Goal: Transaction & Acquisition: Subscribe to service/newsletter

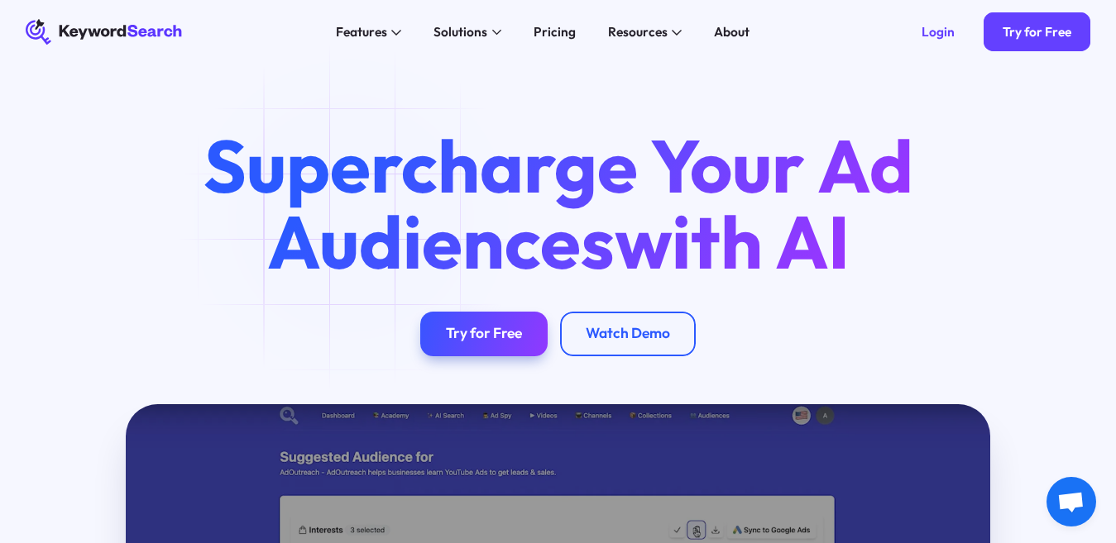
drag, startPoint x: 1089, startPoint y: 97, endPoint x: 1129, endPoint y: 69, distance: 48.2
click at [1115, 69] on html "KeywordSearch Features AI Audience Builder Supercharge your Google and YouTube …" at bounding box center [558, 271] width 1116 height 543
click at [1005, 42] on link "Try for Free" at bounding box center [1036, 31] width 107 height 38
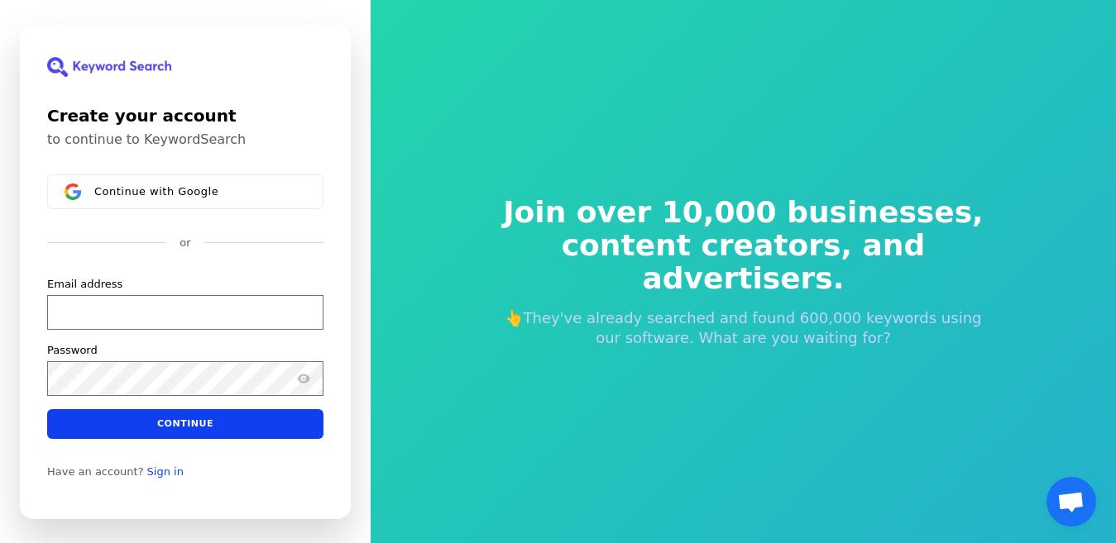
scroll to position [1, 0]
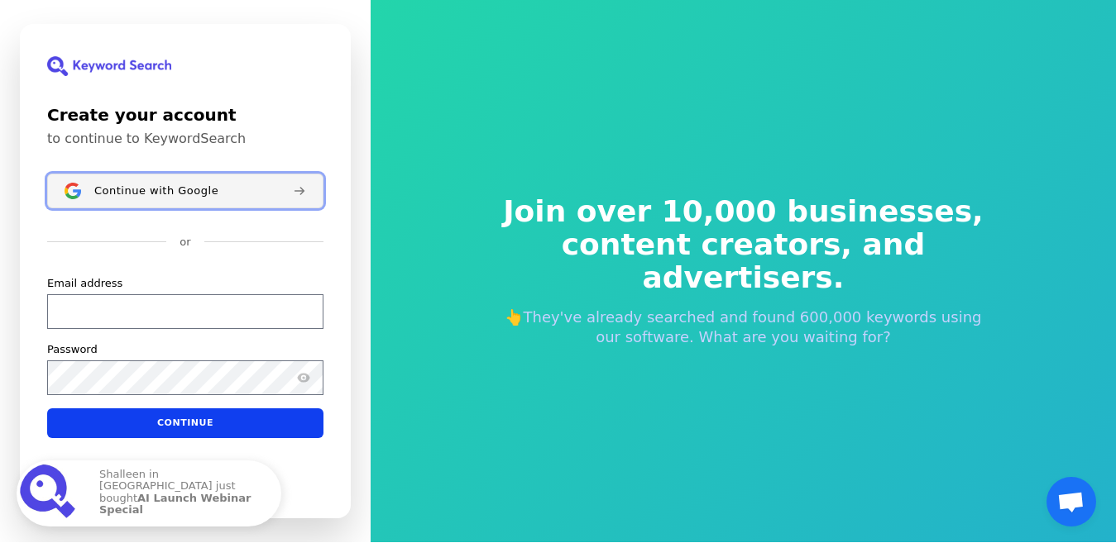
click at [177, 196] on span "Continue with Google" at bounding box center [156, 190] width 124 height 13
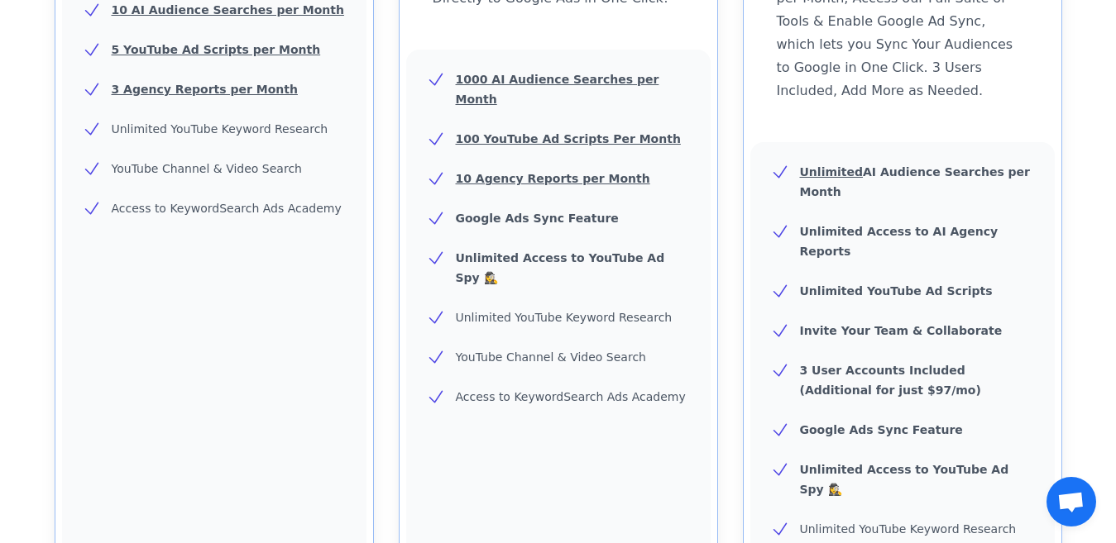
scroll to position [951, 0]
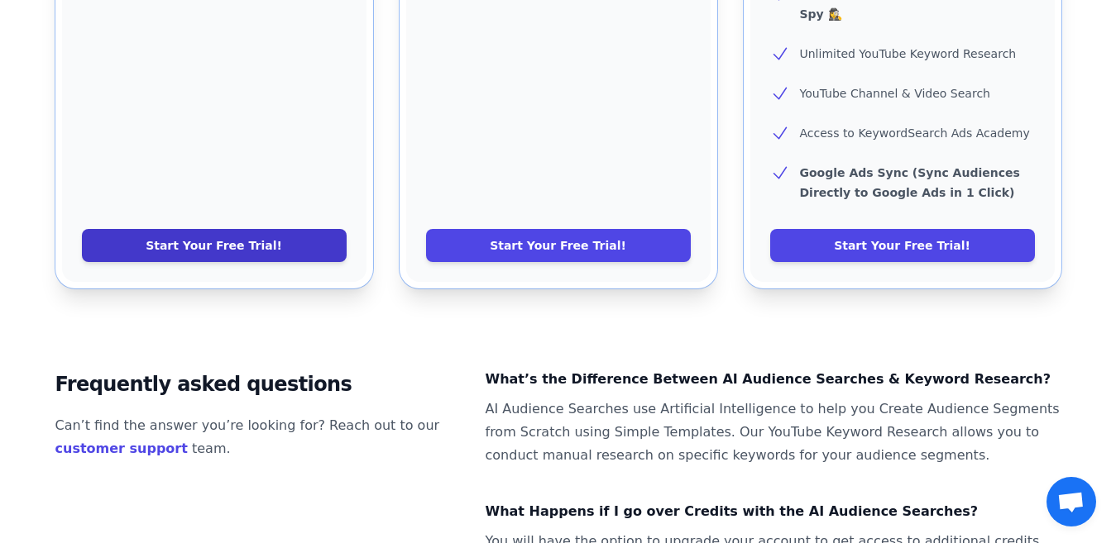
click at [285, 229] on link "Start Your Free Trial!" at bounding box center [214, 245] width 265 height 33
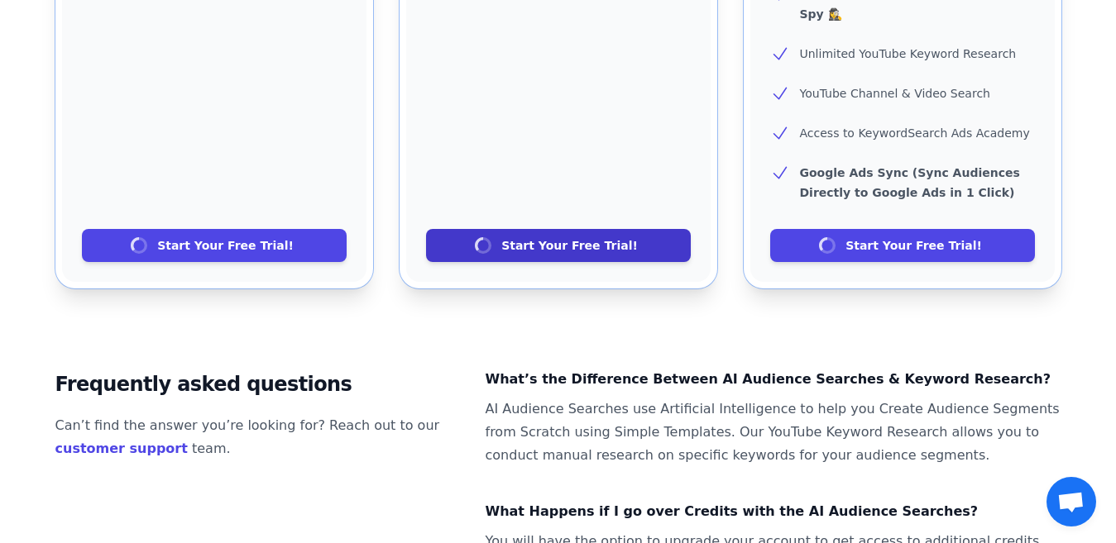
click at [547, 229] on link "Start Your Free Trial!" at bounding box center [558, 245] width 265 height 33
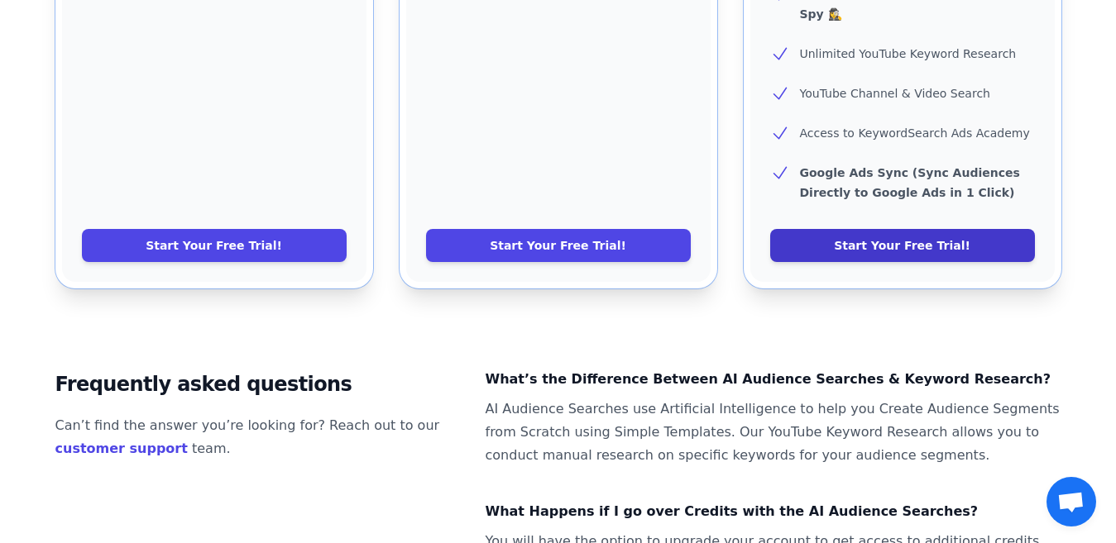
click at [799, 229] on link "Start Your Free Trial!" at bounding box center [902, 245] width 265 height 33
